Goal: Contribute content

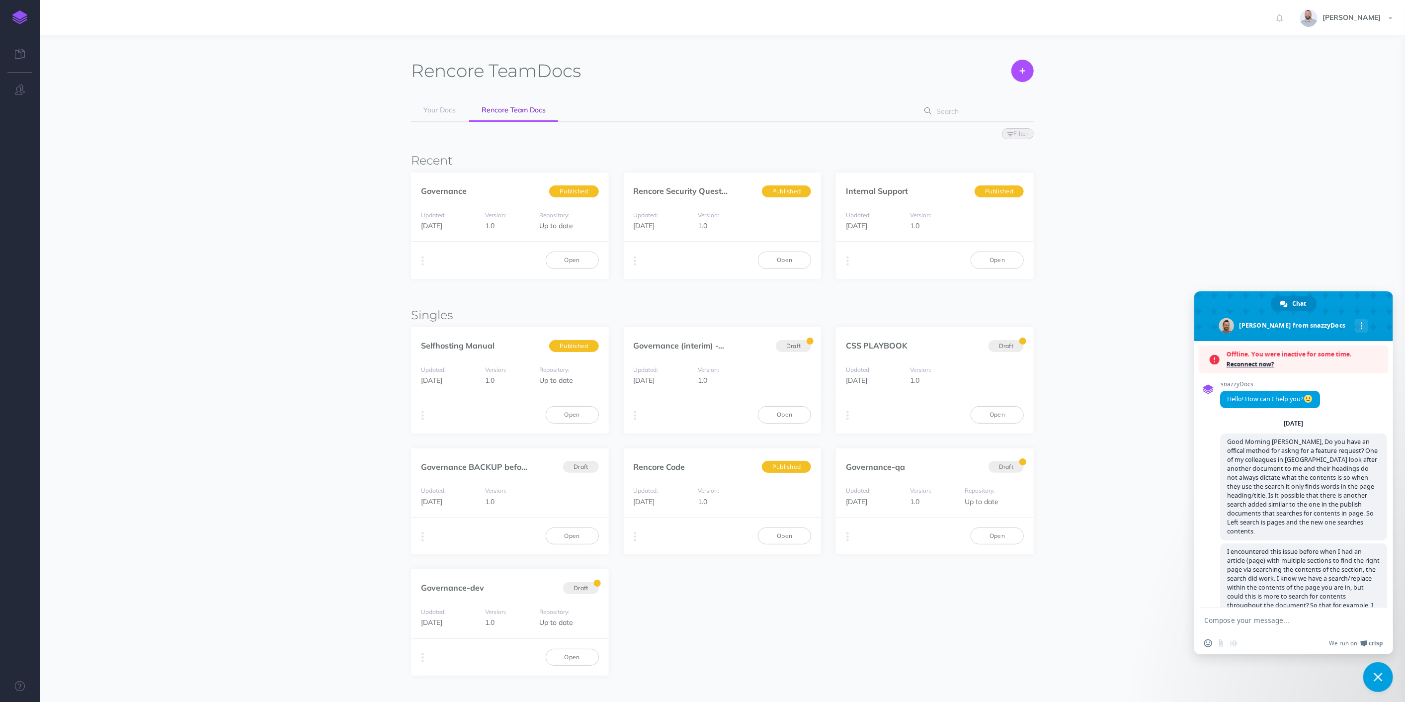
scroll to position [320, 0]
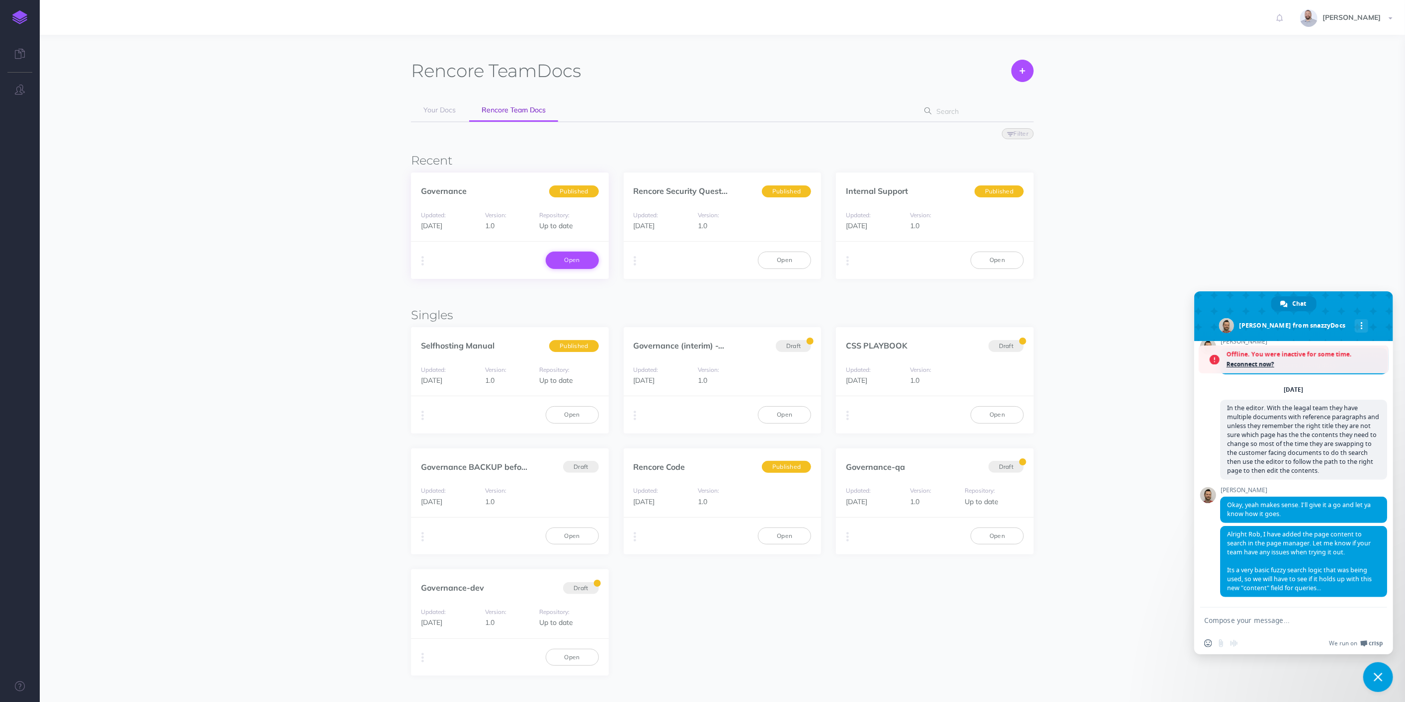
click at [575, 259] on link "Open" at bounding box center [572, 259] width 53 height 17
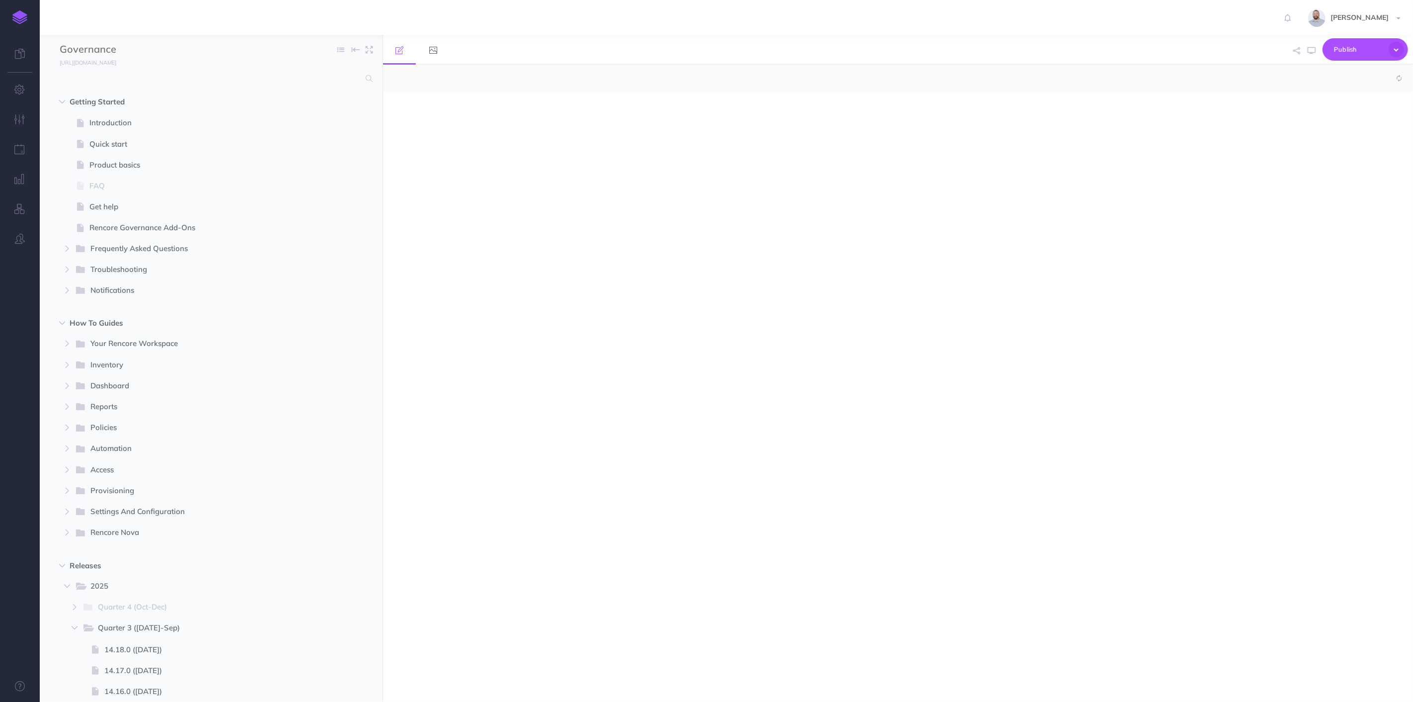
select select "null"
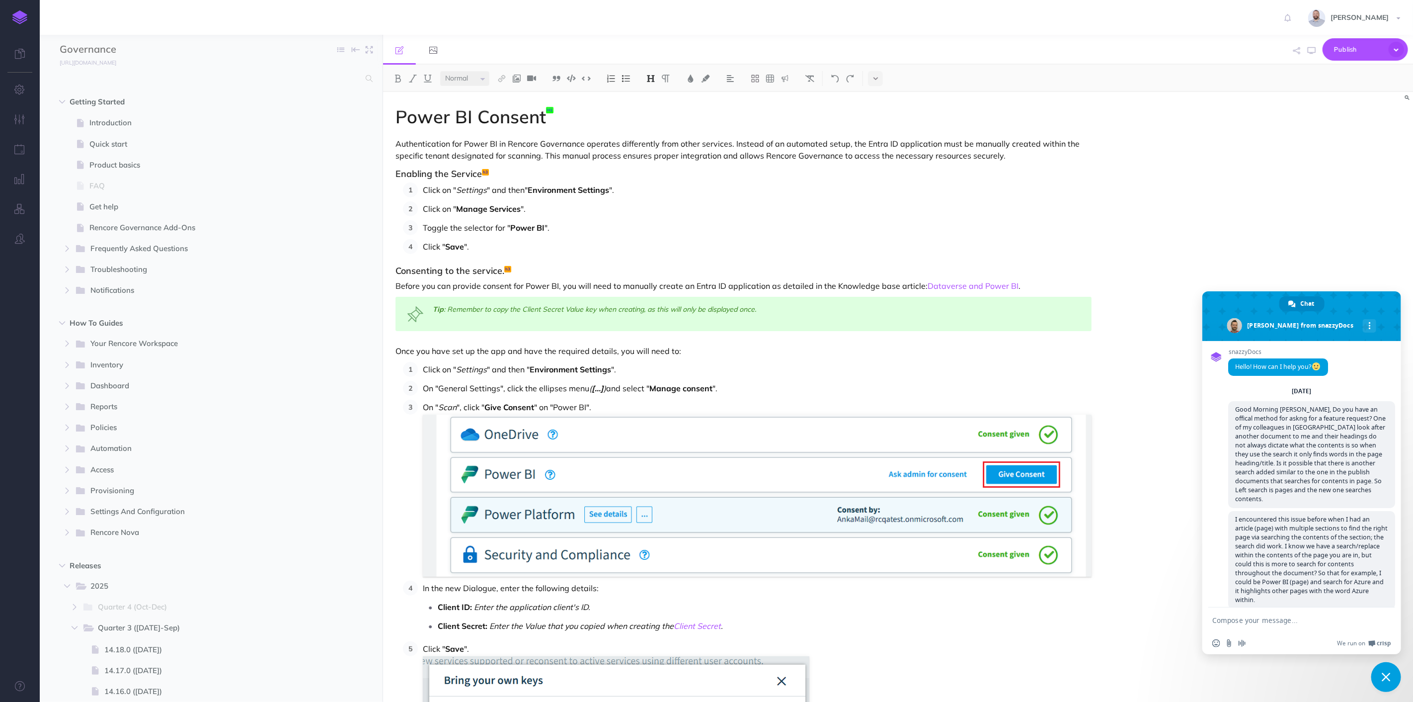
scroll to position [288, 0]
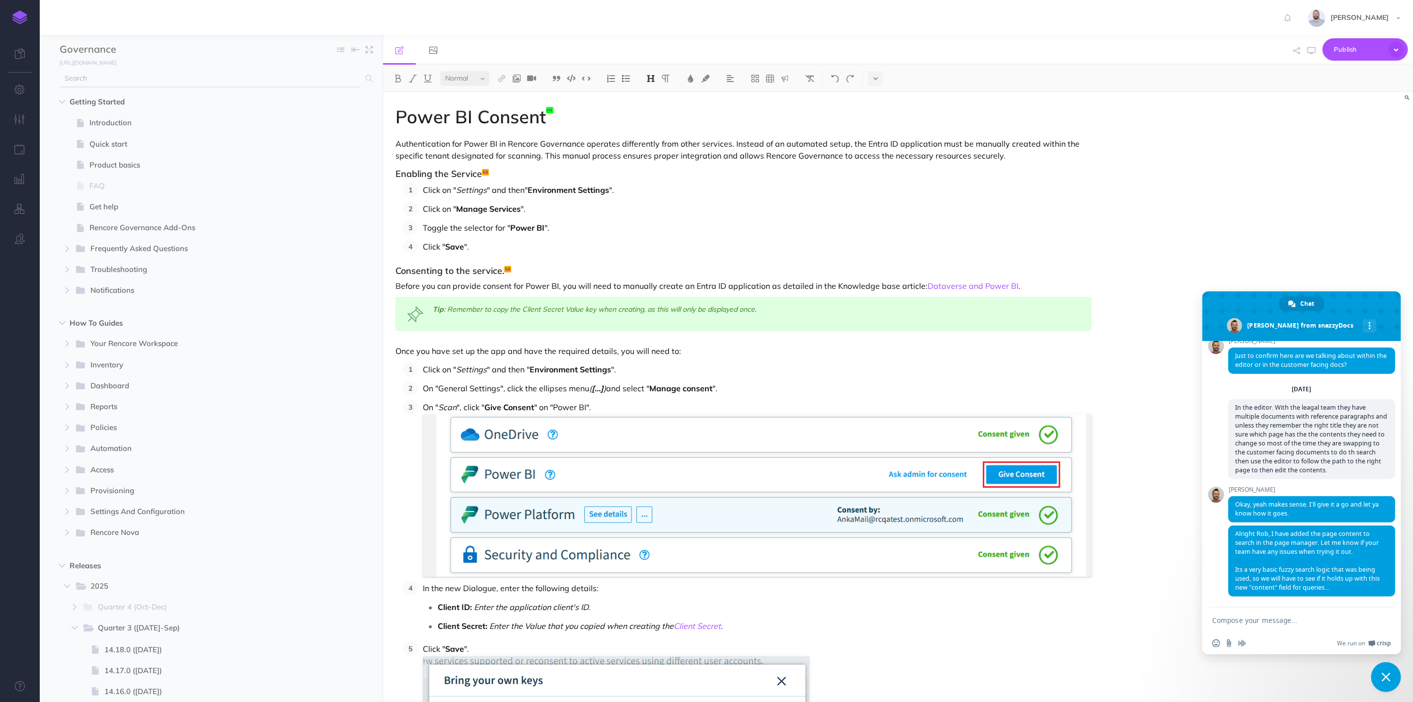
click at [326, 76] on input "text" at bounding box center [210, 79] width 300 height 18
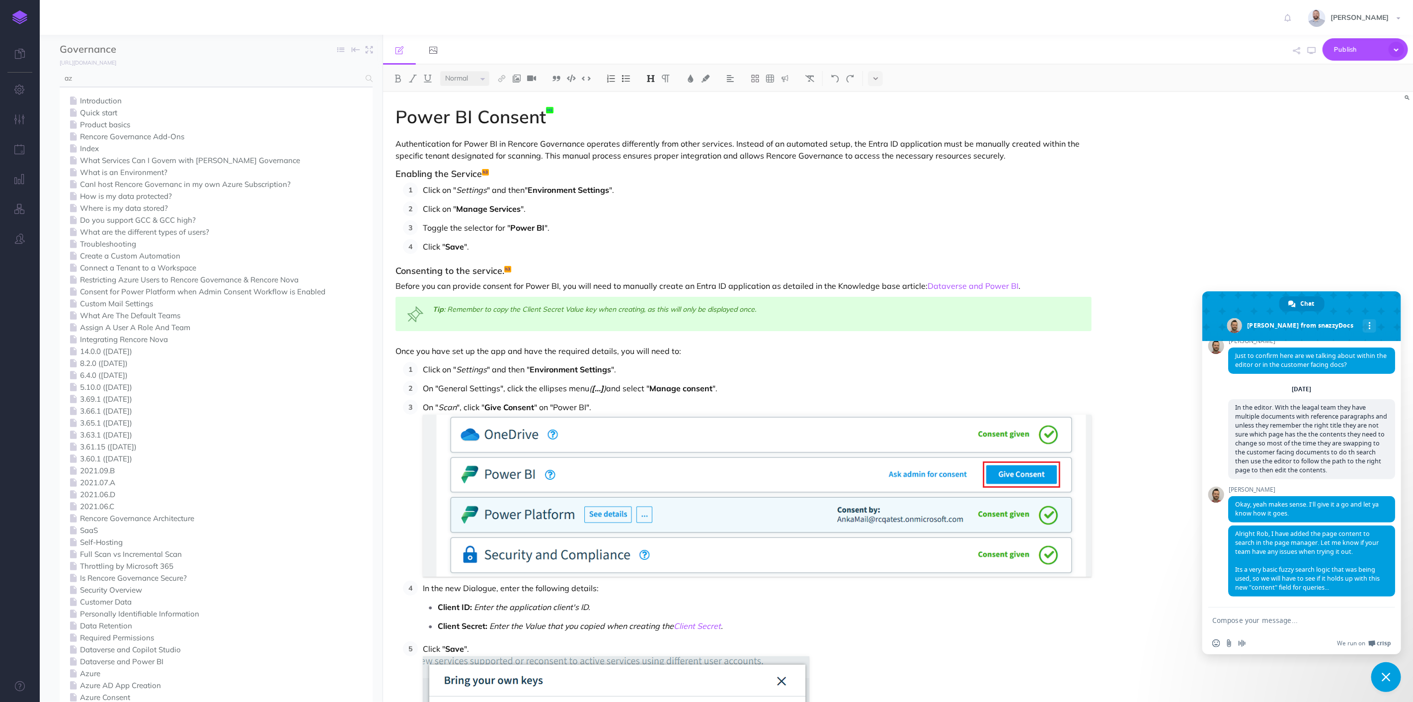
type input "a"
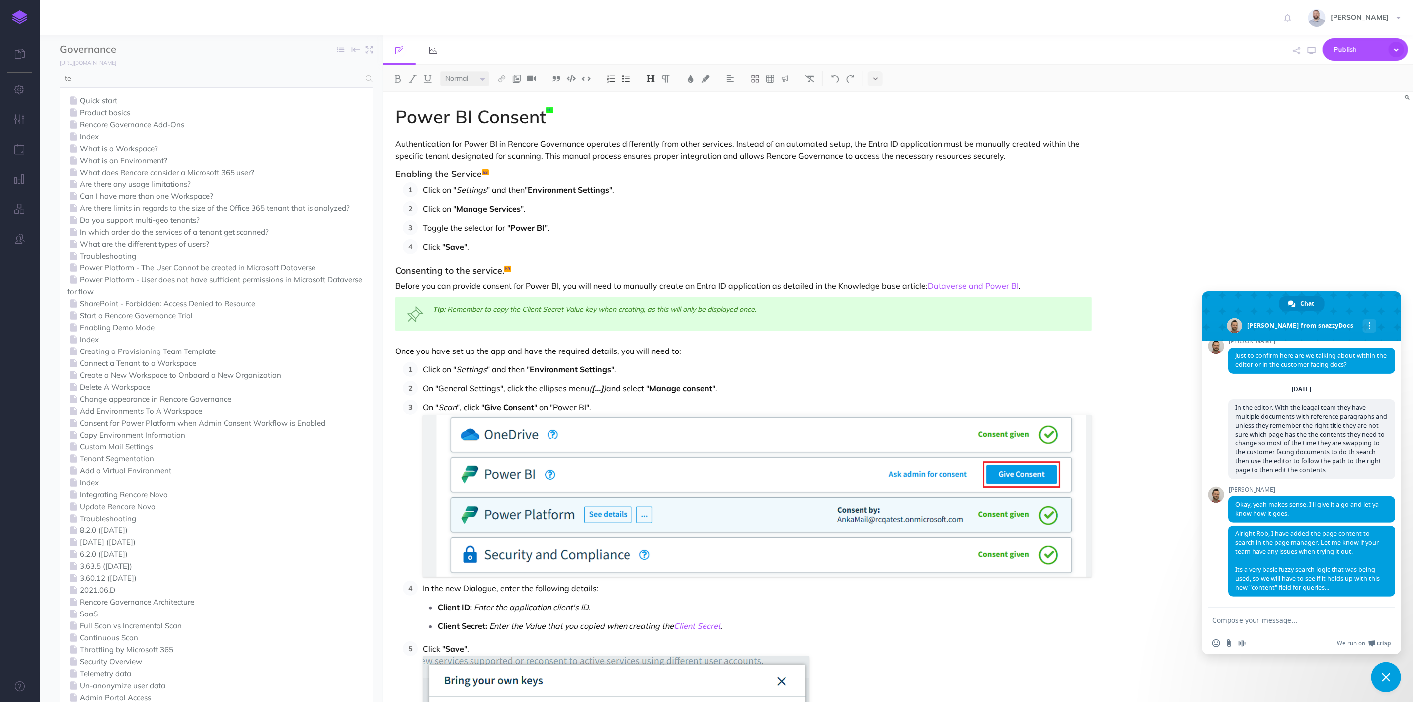
type input "t"
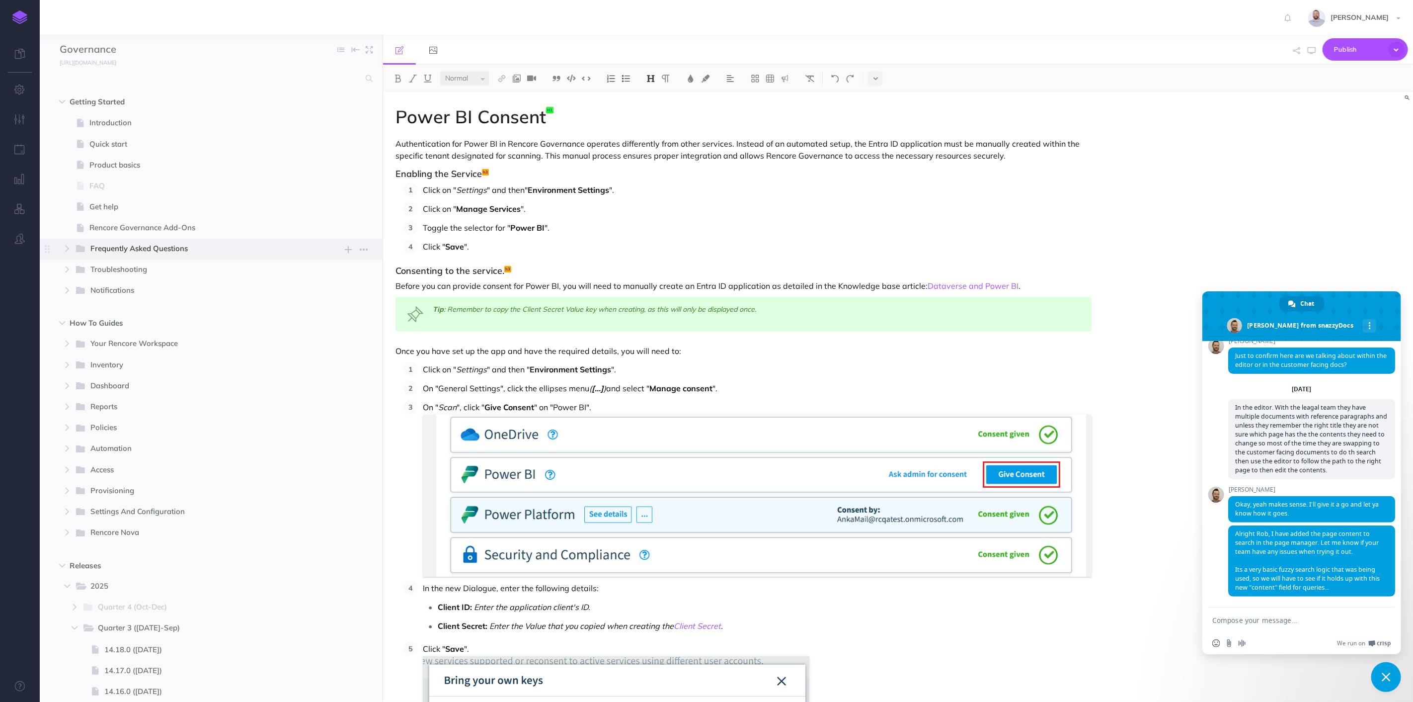
click at [114, 250] on span "Frequently Asked Questions" at bounding box center [199, 249] width 218 height 13
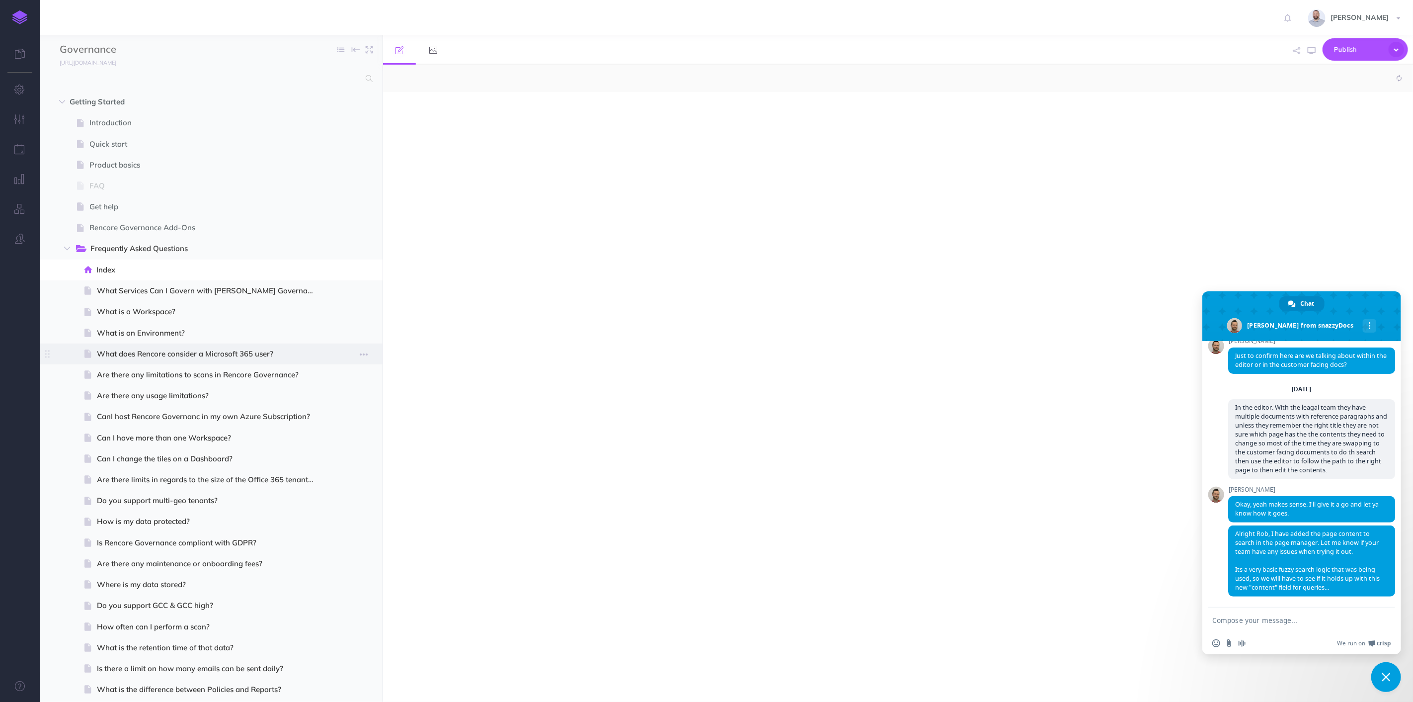
select select "null"
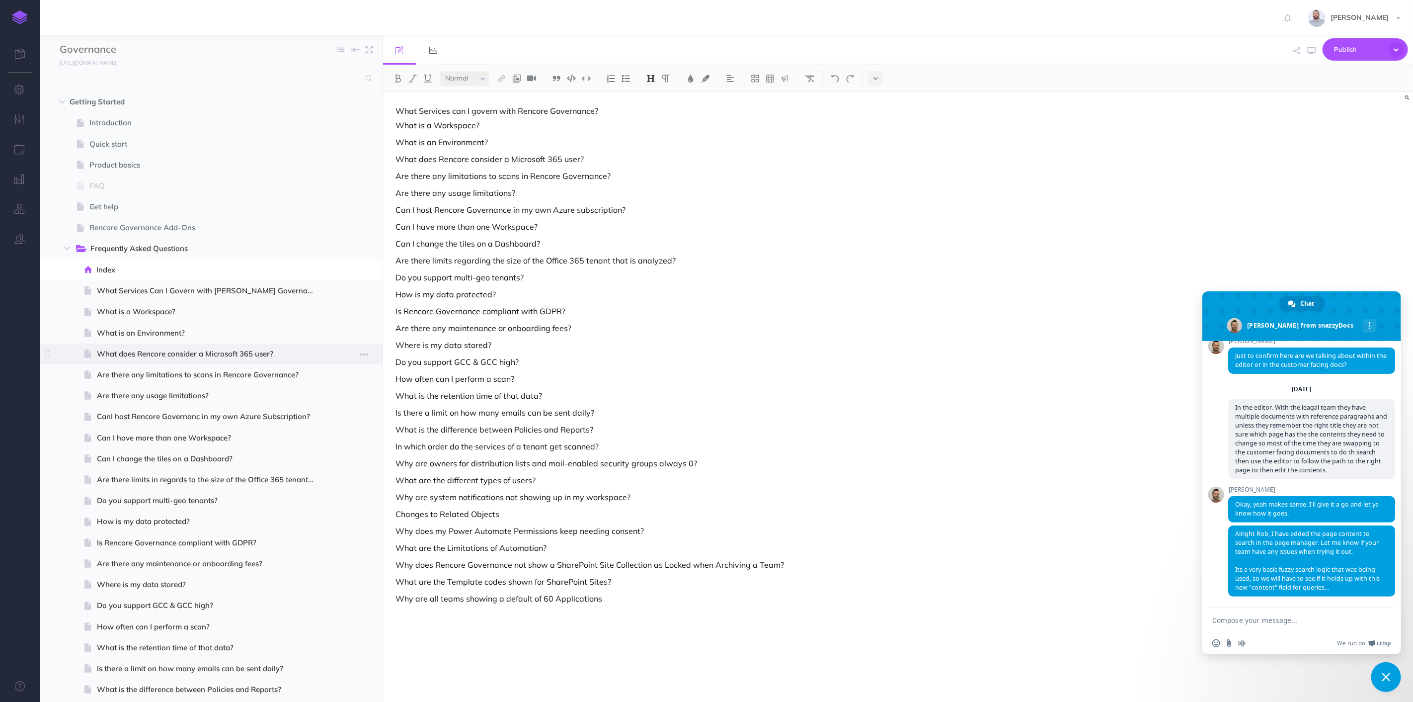
click at [185, 353] on span "What does Rencore consider a Microsoft 365 user?" at bounding box center [210, 354] width 226 height 12
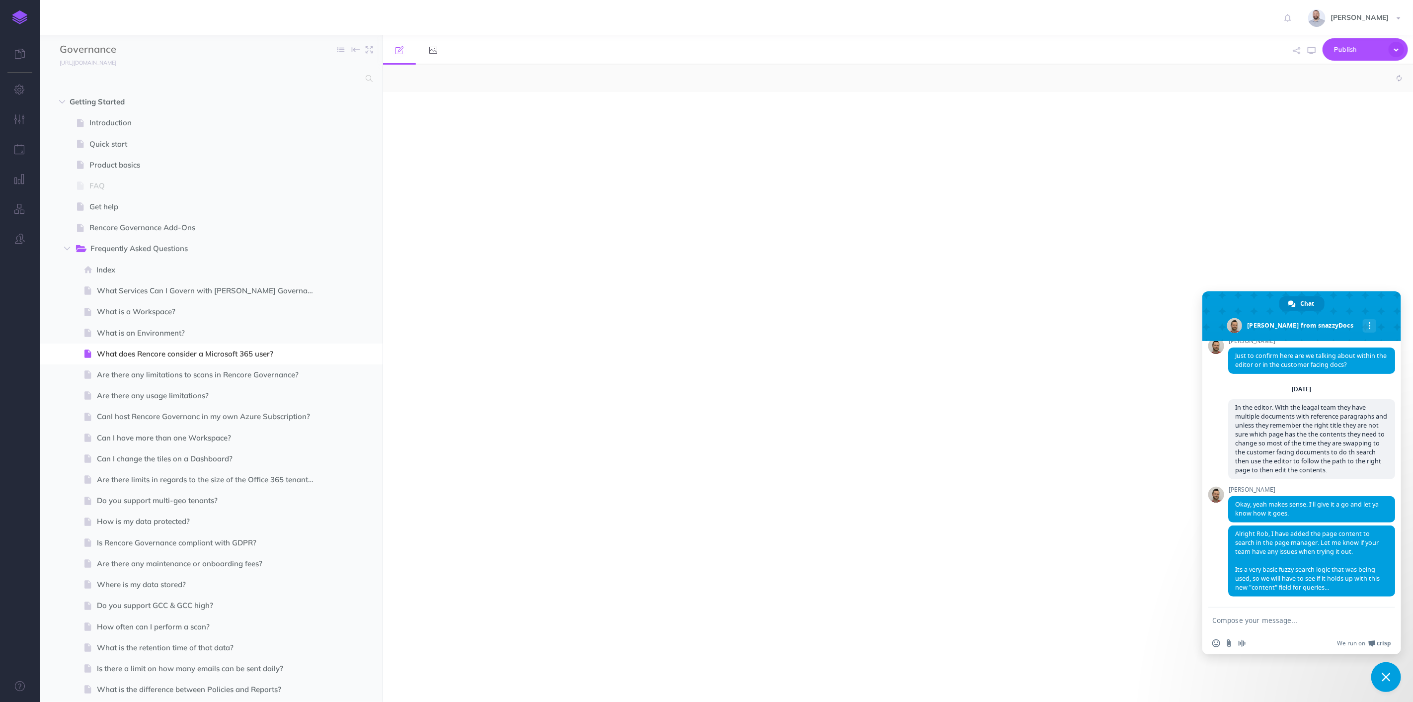
select select "null"
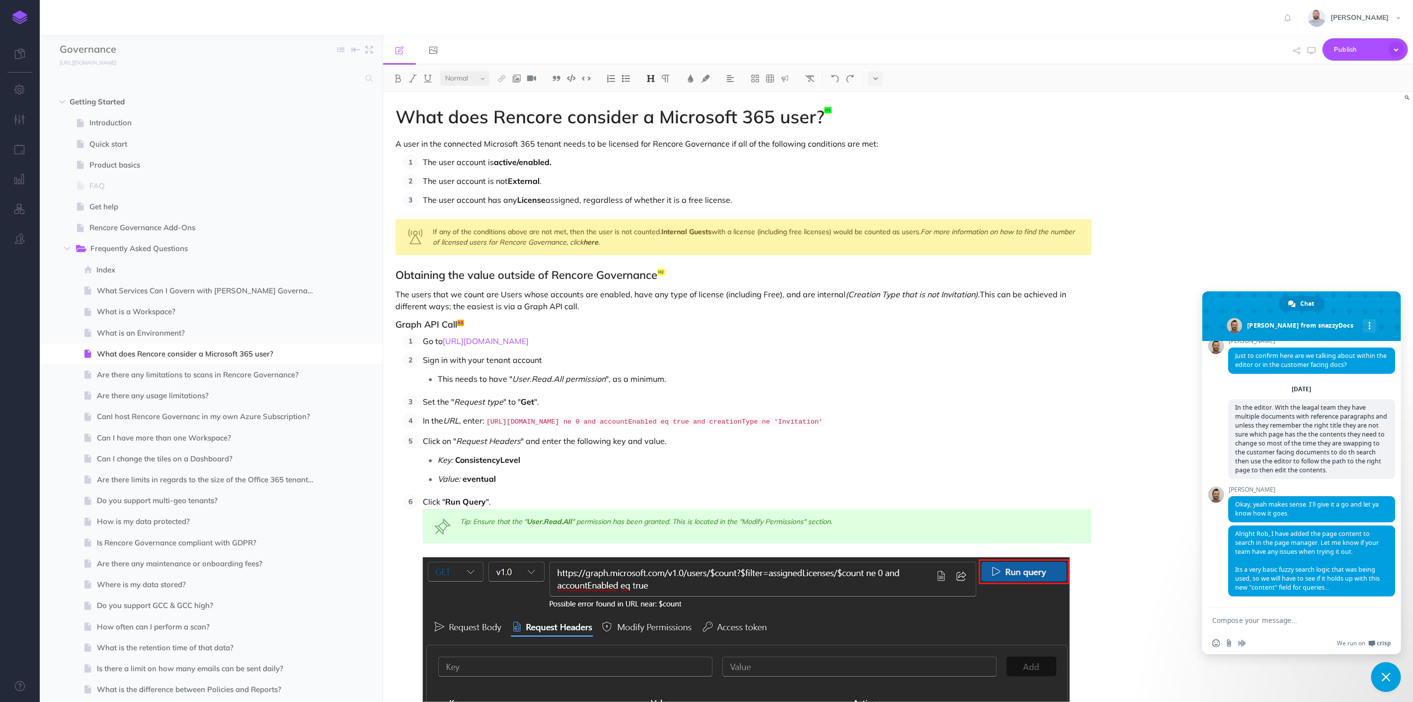
click at [1269, 616] on textarea "Compose your message..." at bounding box center [1291, 620] width 157 height 9
type textarea "Thank you I will get them to test it."
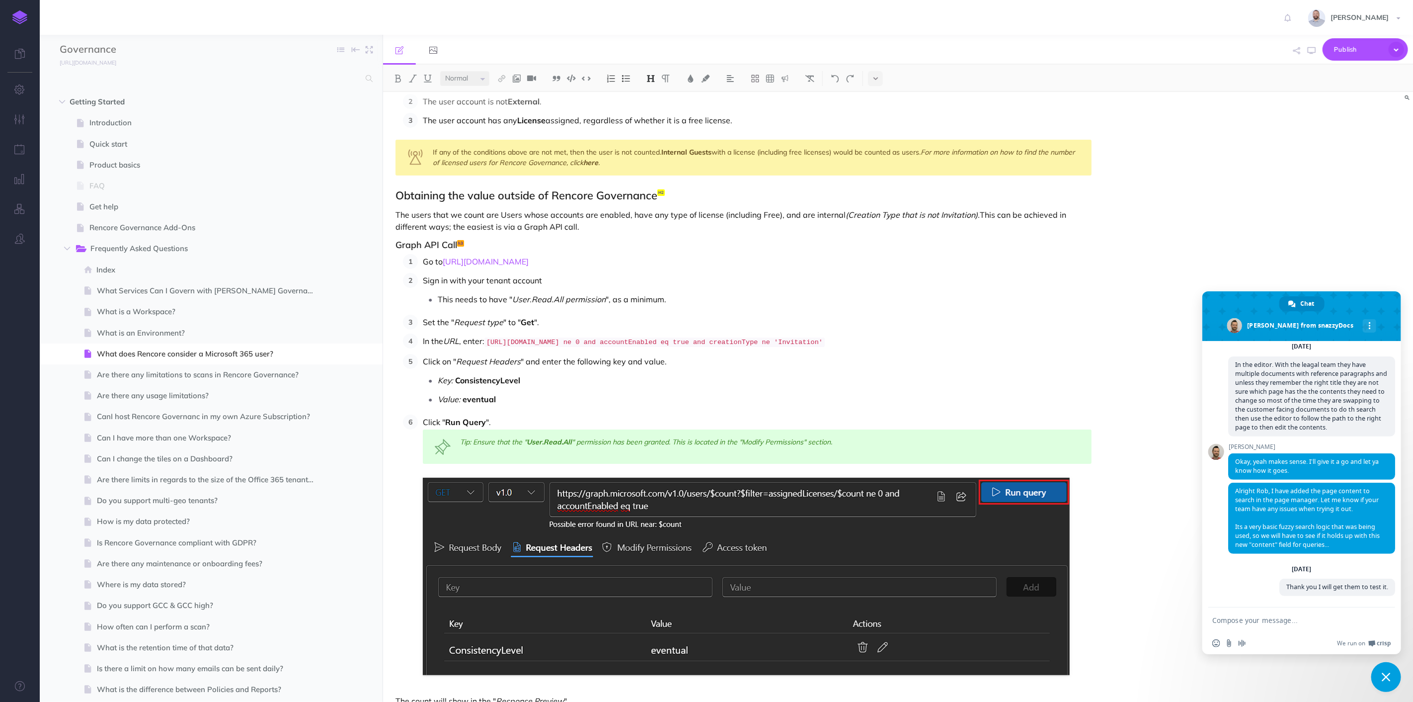
scroll to position [153, 0]
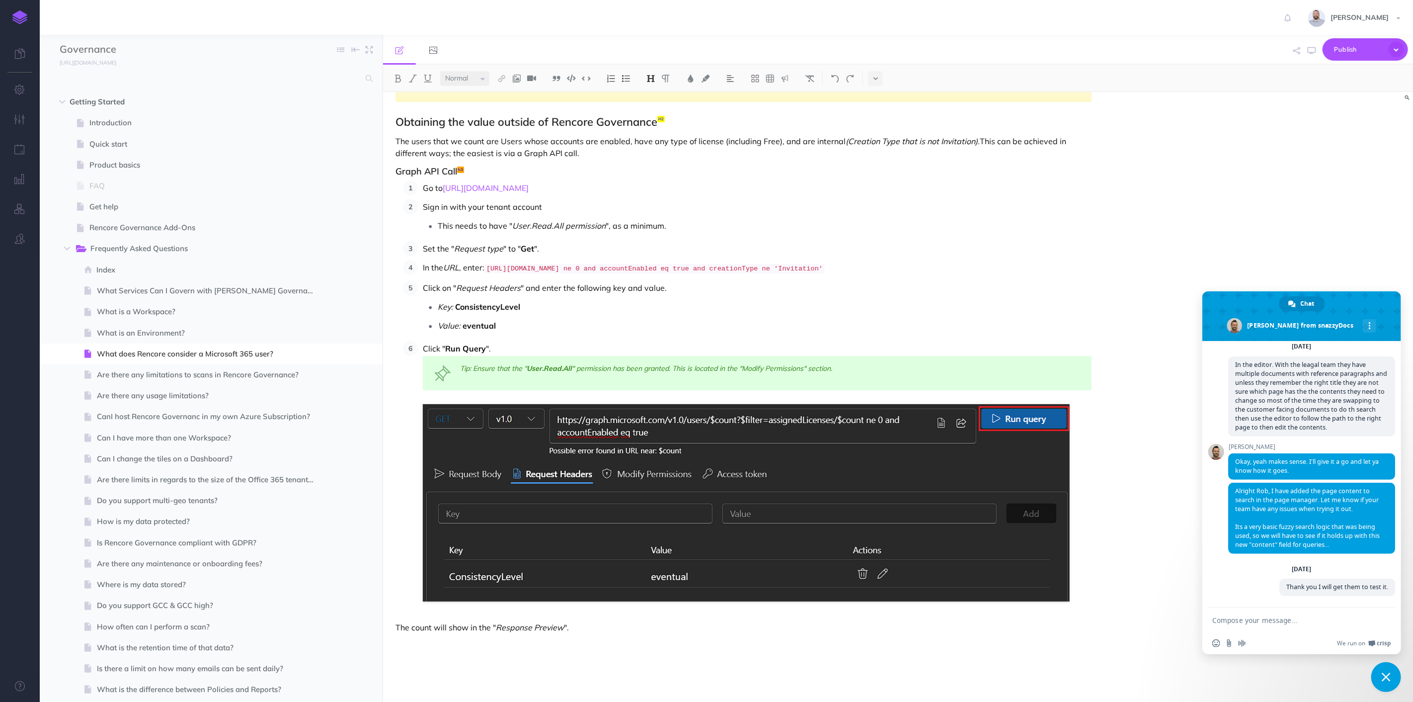
click at [496, 611] on div "What does Rencore consider a Microsoft 365 user? A user in the connected Micros…" at bounding box center [743, 321] width 721 height 765
click at [396, 625] on p "The count will show in the " Response Preview "." at bounding box center [744, 627] width 696 height 12
click at [615, 623] on p "The count will show in the " Response Preview "." at bounding box center [757, 628] width 669 height 15
click at [837, 644] on p "Alternatively, if you would like to have a count and the users that make up the…" at bounding box center [770, 647] width 644 height 15
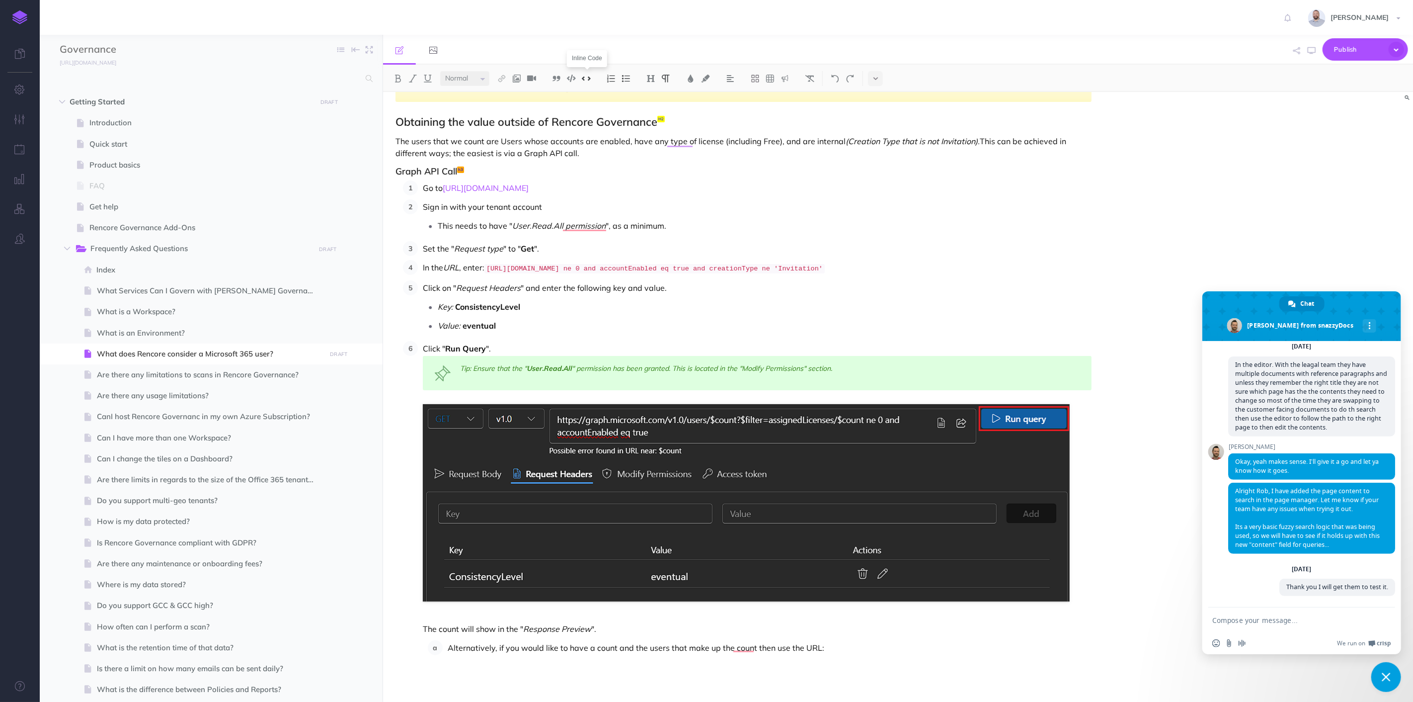
click at [587, 78] on img at bounding box center [586, 78] width 9 height 7
click at [827, 647] on p "Alternatively, if you would like to have a count and the users that make up the…" at bounding box center [770, 647] width 644 height 15
drag, startPoint x: 750, startPoint y: 662, endPoint x: 823, endPoint y: 648, distance: 75.0
click at [823, 648] on p "Alternatively, if you would like to have a count and the users that make up the…" at bounding box center [770, 655] width 644 height 30
click at [583, 79] on img at bounding box center [586, 78] width 9 height 7
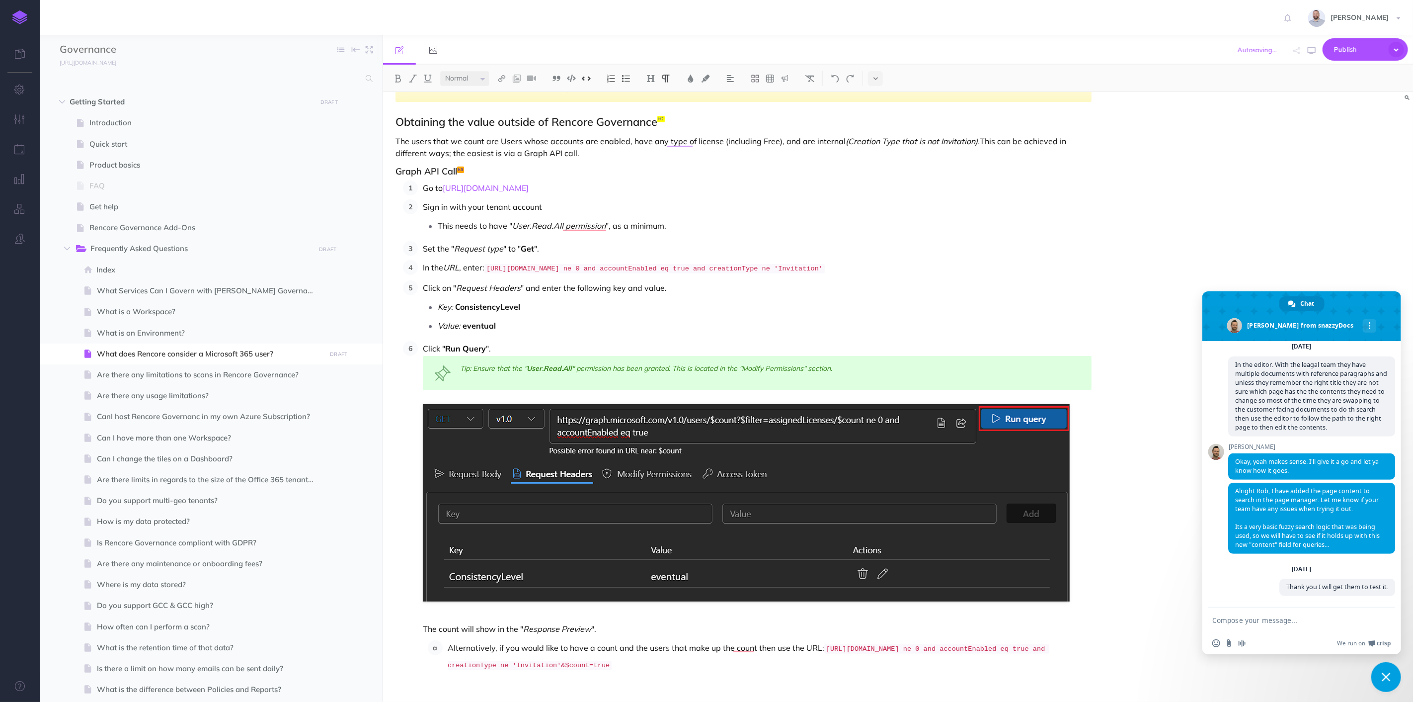
click at [828, 677] on div "What does Rencore consider a Microsoft 365 user? A user in the connected Micros…" at bounding box center [743, 345] width 721 height 812
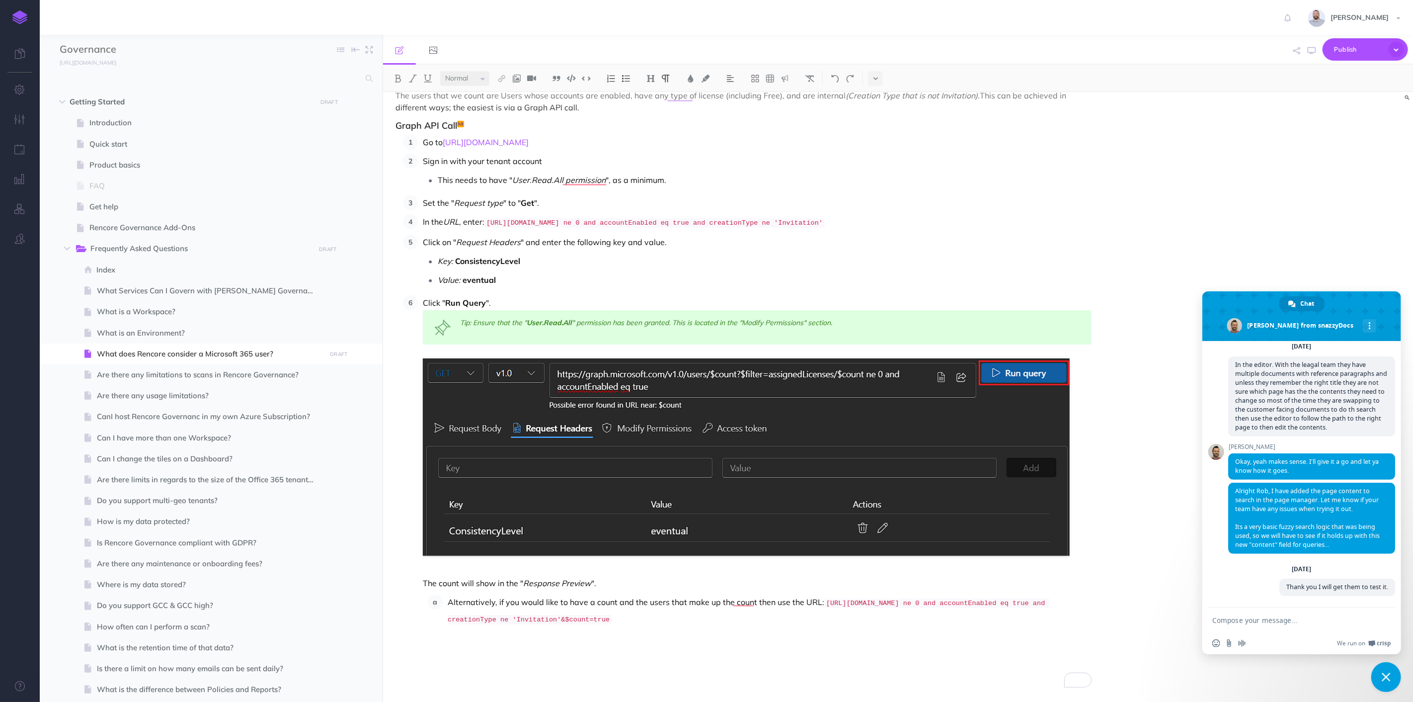
scroll to position [200, 0]
click at [712, 633] on div "What does Rencore consider a Microsoft 365 user? A user in the connected Micros…" at bounding box center [743, 299] width 721 height 812
click at [704, 668] on div "What does Rencore consider a Microsoft 365 user? A user in the connected Micros…" at bounding box center [743, 299] width 721 height 812
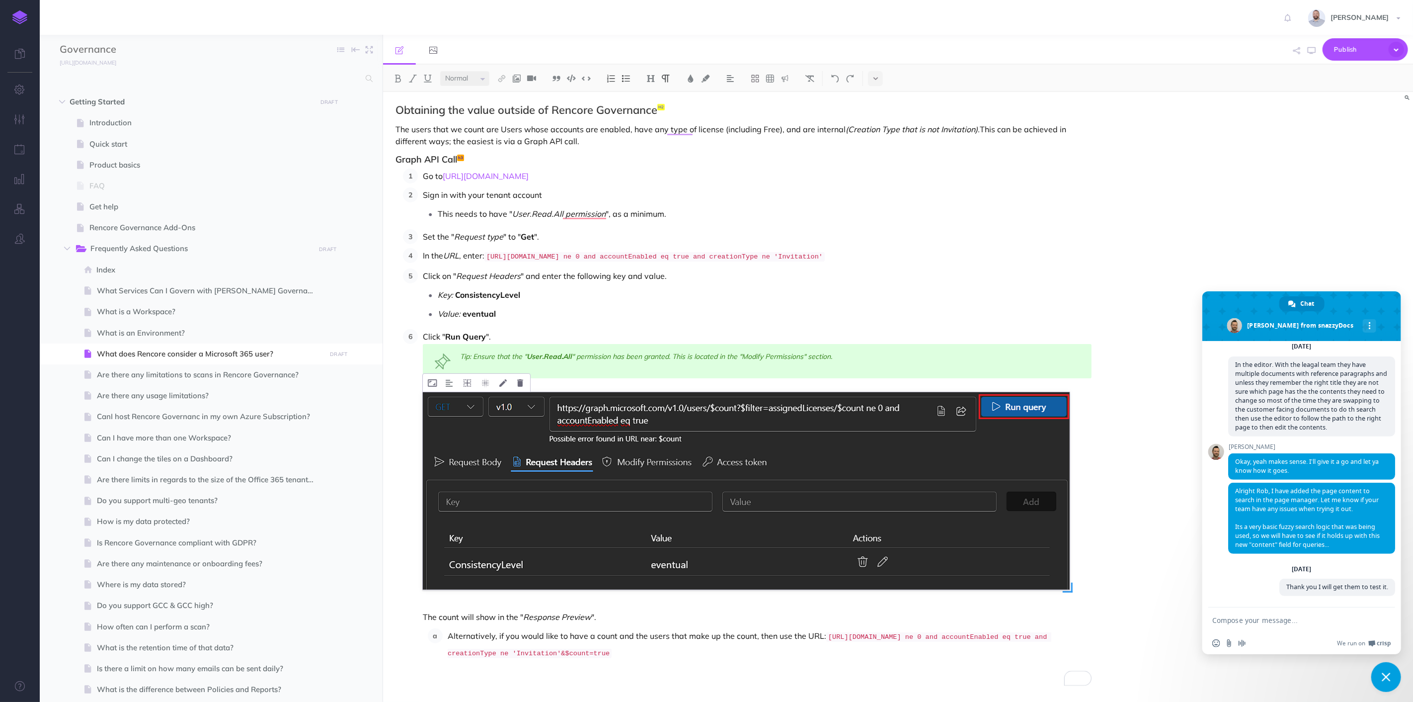
scroll to position [165, 0]
click at [801, 650] on p "Alternatively, if you would like to have a count and the users that make up the…" at bounding box center [770, 644] width 644 height 33
click at [1367, 55] on span "Publish" at bounding box center [1359, 49] width 50 height 15
click at [1347, 75] on h4 "This page" at bounding box center [1348, 73] width 99 height 7
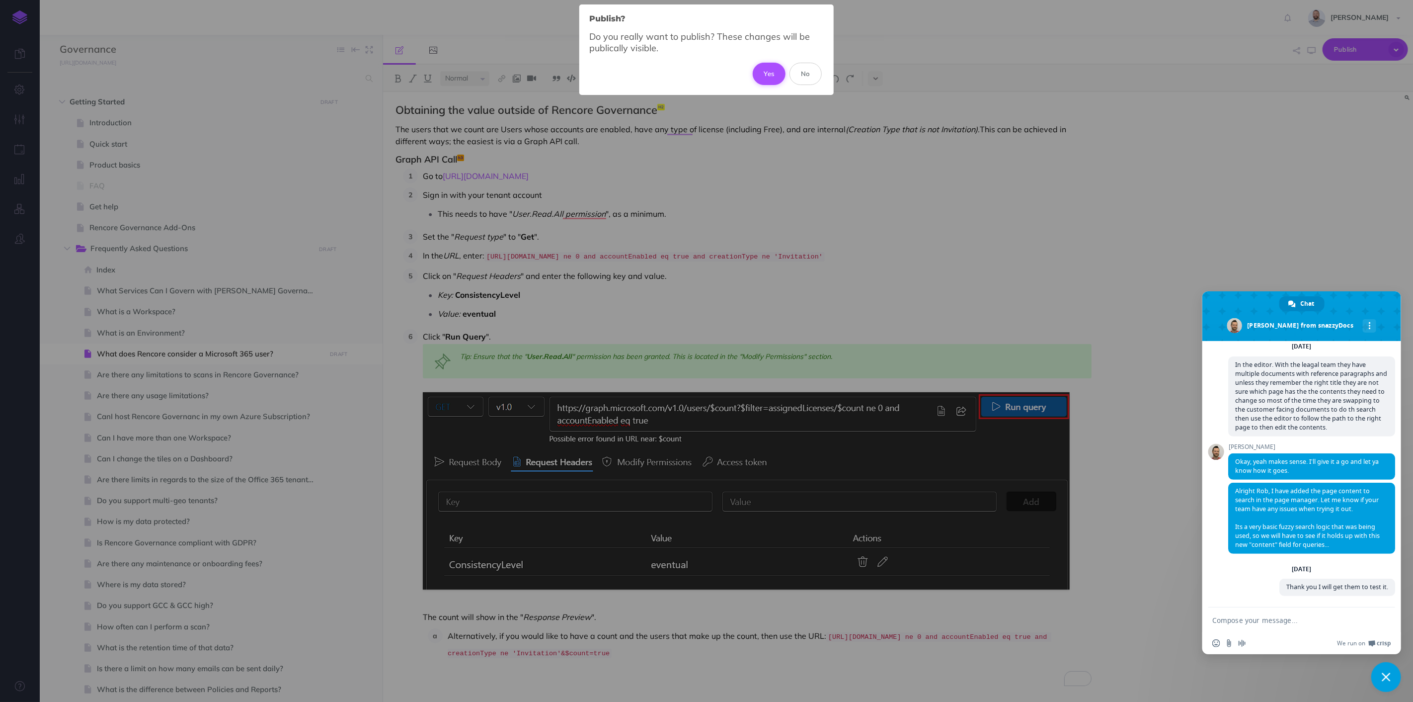
click at [774, 69] on button "Yes" at bounding box center [769, 74] width 33 height 22
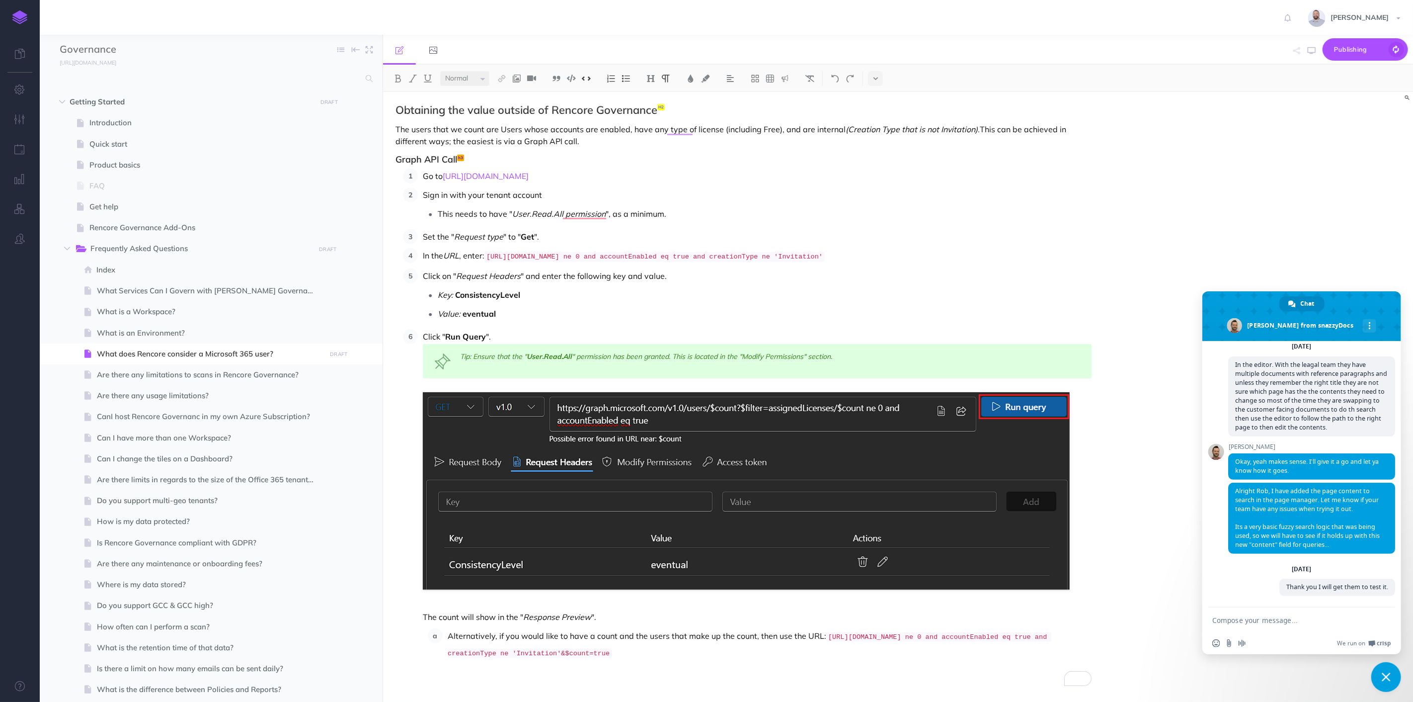
click at [1386, 670] on span "Close chat" at bounding box center [1387, 677] width 30 height 30
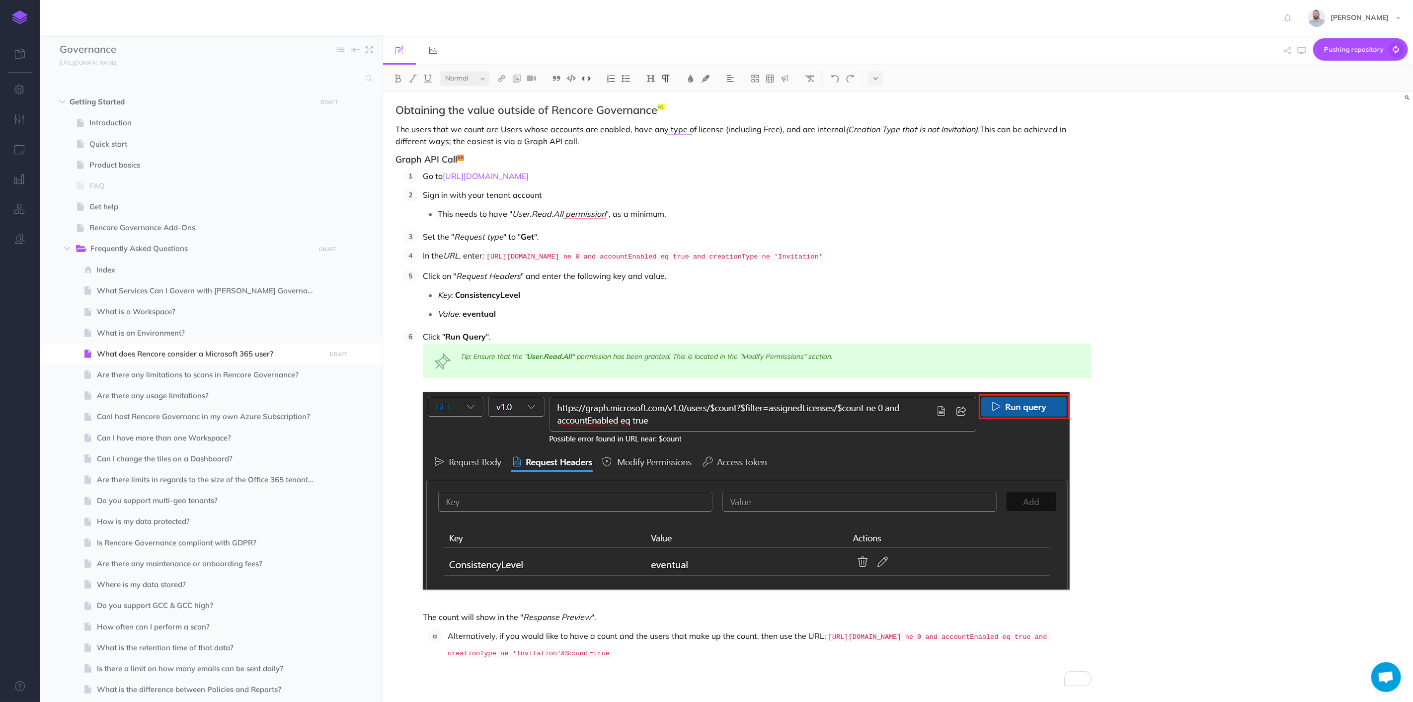
drag, startPoint x: 447, startPoint y: 636, endPoint x: 783, endPoint y: 650, distance: 336.7
click at [783, 650] on li "Alternatively, if you would like to have a count and the users that make up the…" at bounding box center [767, 644] width 649 height 33
click at [626, 78] on img at bounding box center [626, 79] width 9 height 8
click at [965, 188] on p "Sign in with your tenant account" at bounding box center [757, 194] width 669 height 15
click at [1359, 47] on span "Publish" at bounding box center [1359, 49] width 50 height 15
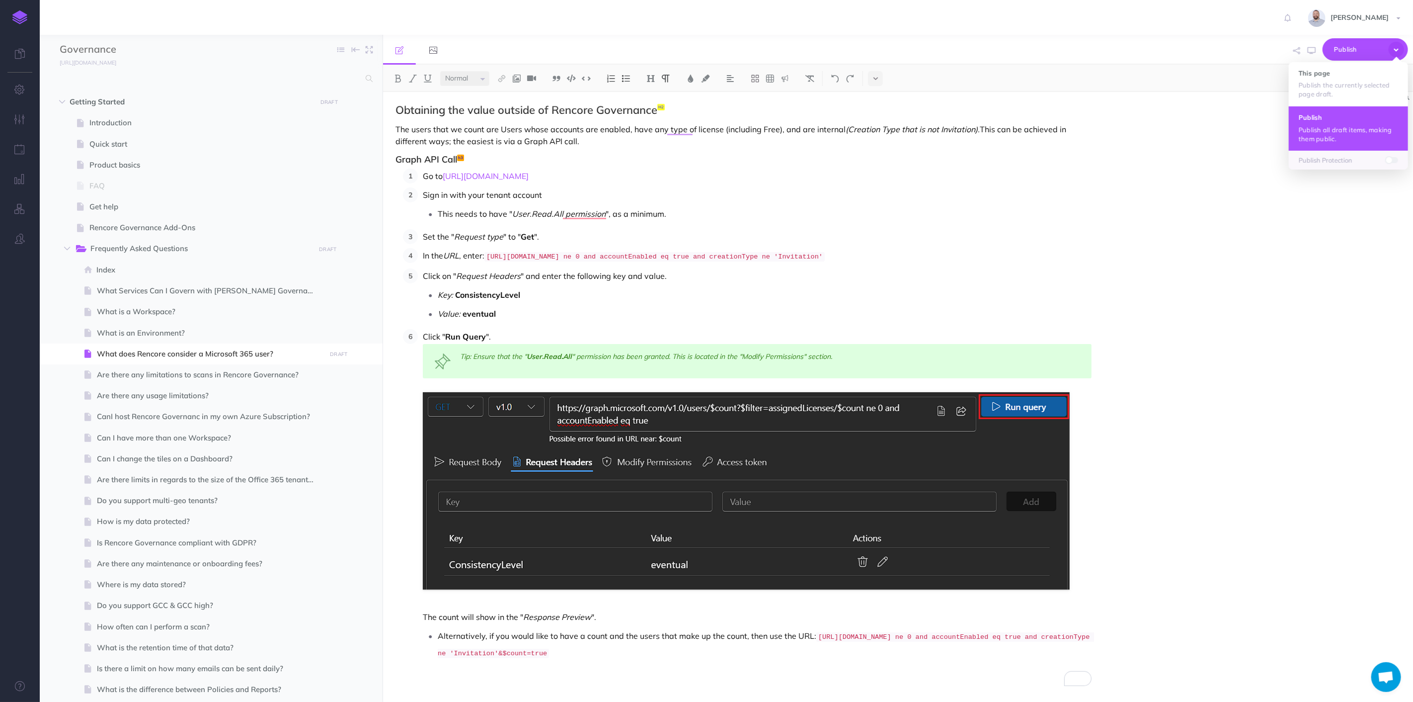
click at [1359, 120] on h4 "Publish" at bounding box center [1348, 117] width 99 height 7
